Goal: Task Accomplishment & Management: Use online tool/utility

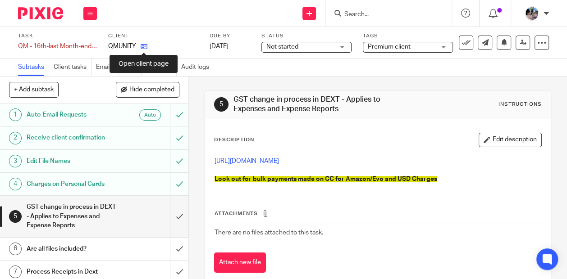
click at [142, 44] on icon at bounding box center [144, 46] width 7 height 7
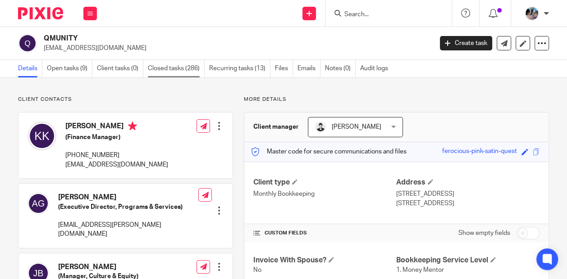
click at [170, 68] on link "Closed tasks (286)" at bounding box center [176, 69] width 57 height 18
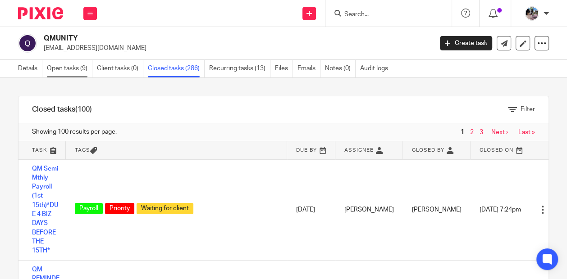
click at [66, 69] on link "Open tasks (9)" at bounding box center [70, 69] width 46 height 18
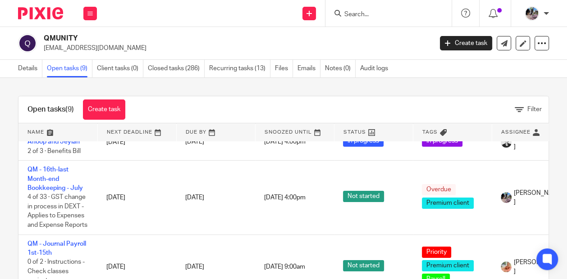
scroll to position [152, 0]
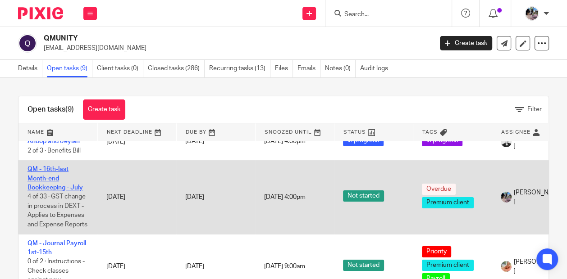
click at [47, 166] on link "QM - 16th-last Month-end Bookkeeping - July" at bounding box center [54, 178] width 55 height 25
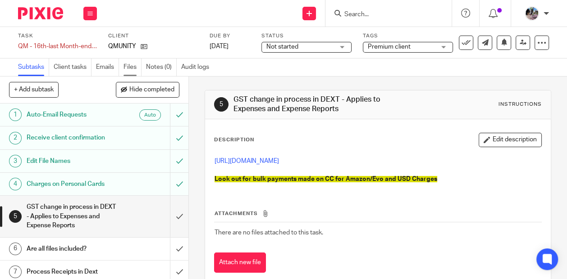
click at [130, 64] on link "Files" at bounding box center [132, 68] width 18 height 18
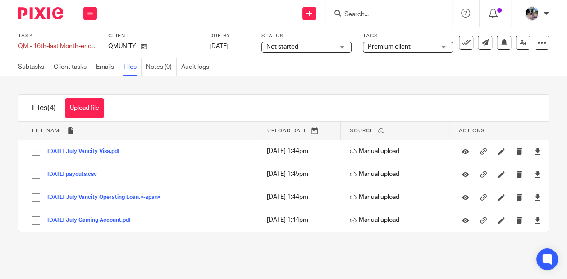
click at [166, 103] on div "Files (4) Upload file Download selected Delete selected" at bounding box center [283, 108] width 530 height 27
click at [36, 67] on link "Subtasks" at bounding box center [33, 68] width 31 height 18
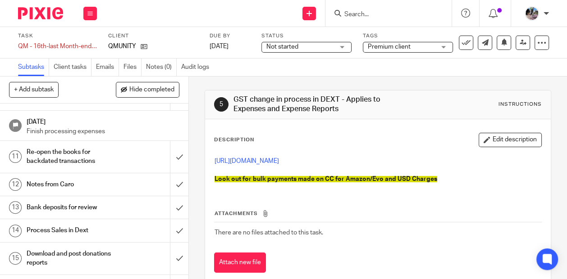
scroll to position [236, 0]
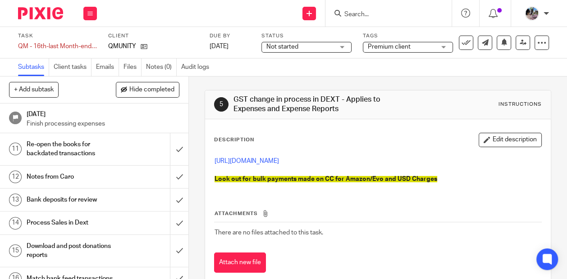
click at [91, 170] on h1 "Notes from Caro" at bounding box center [72, 177] width 90 height 14
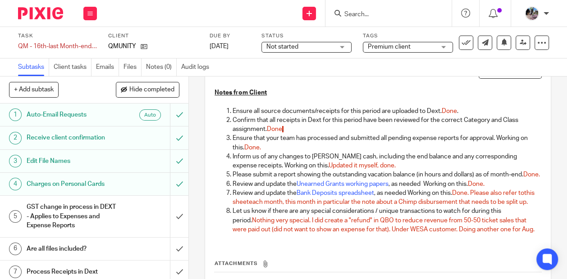
scroll to position [65, 0]
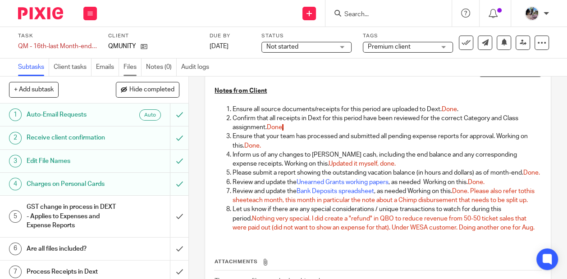
click at [133, 68] on link "Files" at bounding box center [132, 68] width 18 height 18
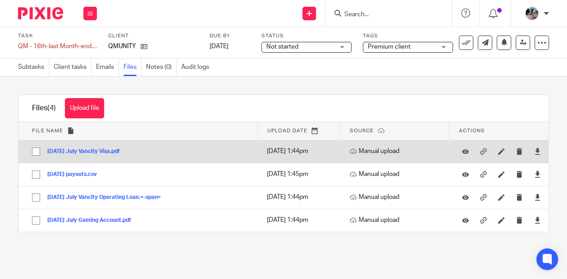
click at [94, 150] on button "2025-07-21 July Vancity Visa.pdf" at bounding box center [86, 152] width 79 height 6
